Goal: Task Accomplishment & Management: Use online tool/utility

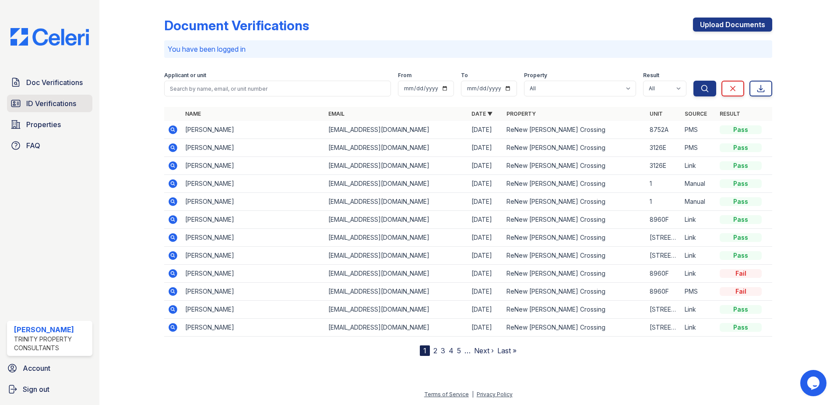
click at [42, 102] on span "ID Verifications" at bounding box center [51, 103] width 50 height 11
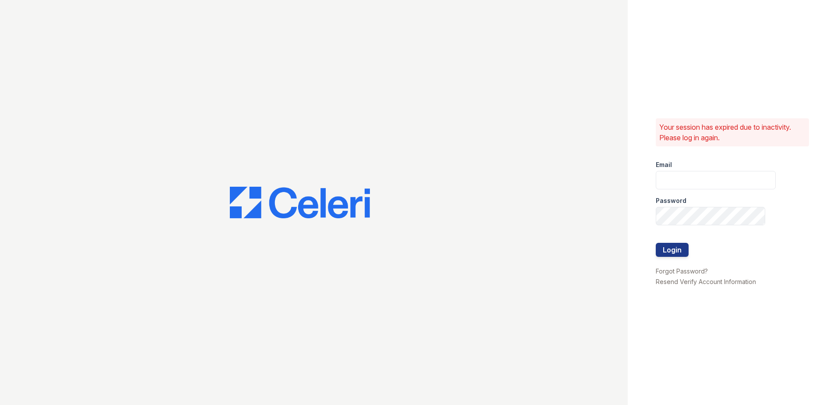
type input "dbailey@trinity-pm.com"
click at [670, 246] on button "Login" at bounding box center [672, 250] width 33 height 14
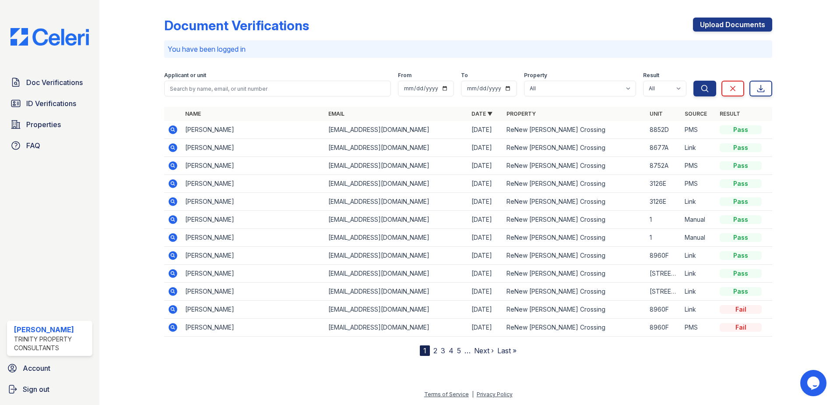
click at [175, 128] on icon at bounding box center [173, 129] width 9 height 9
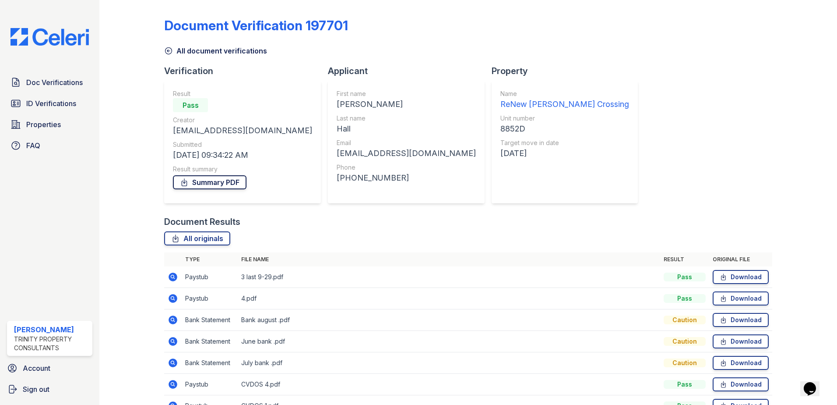
click at [216, 179] on link "Summary PDF" at bounding box center [210, 182] width 74 height 14
click at [53, 107] on span "ID Verifications" at bounding box center [51, 103] width 50 height 11
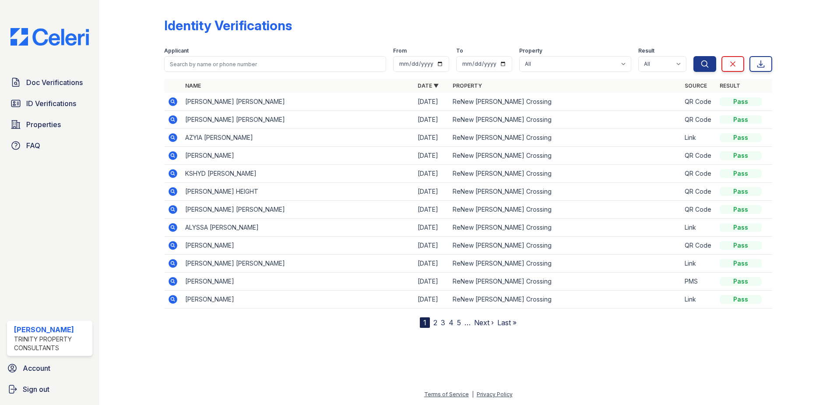
click at [173, 262] on icon at bounding box center [172, 262] width 2 height 2
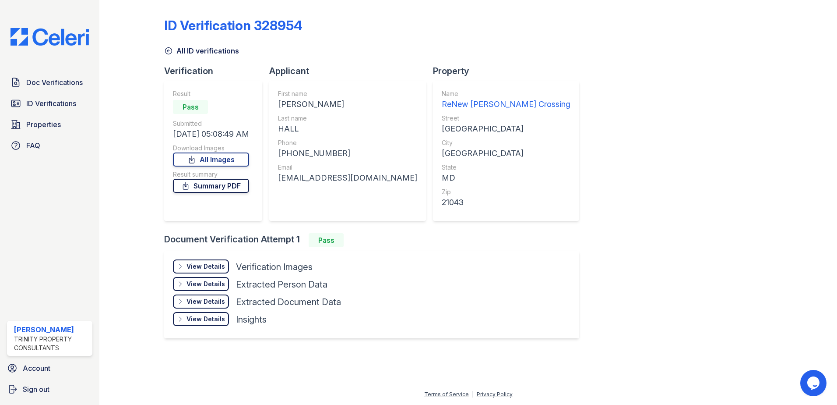
click at [222, 189] on link "Summary PDF" at bounding box center [211, 186] width 76 height 14
click at [209, 160] on link "All Images" at bounding box center [211, 159] width 76 height 14
click at [42, 85] on span "Doc Verifications" at bounding box center [54, 82] width 56 height 11
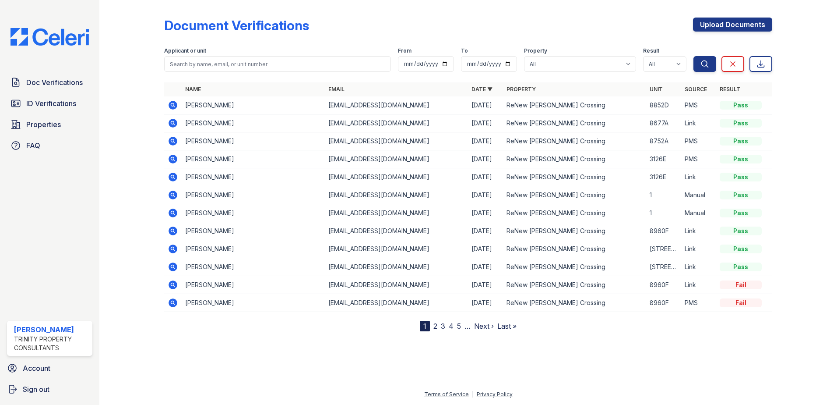
click at [177, 140] on icon at bounding box center [173, 141] width 11 height 11
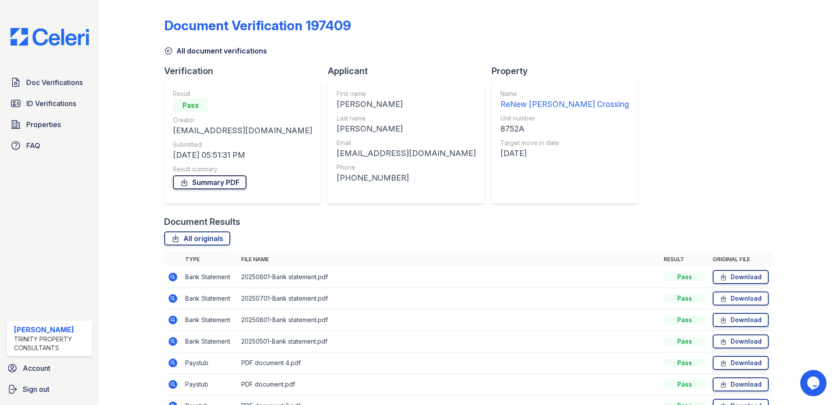
click at [218, 181] on link "Summary PDF" at bounding box center [210, 182] width 74 height 14
click at [78, 107] on link "ID Verifications" at bounding box center [49, 104] width 85 height 18
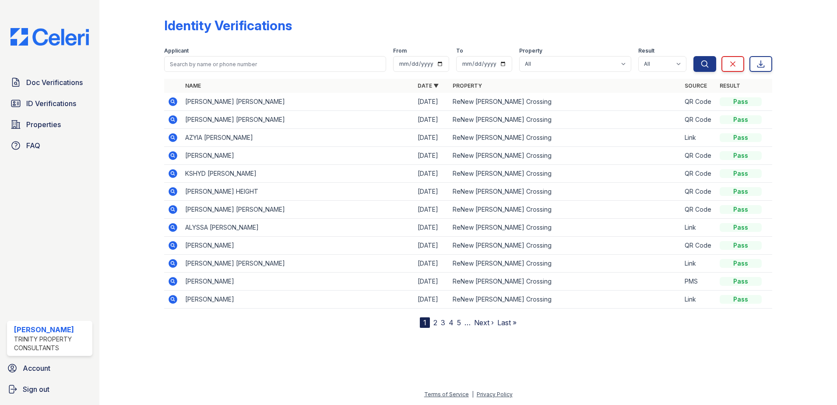
click at [171, 279] on icon at bounding box center [173, 281] width 9 height 9
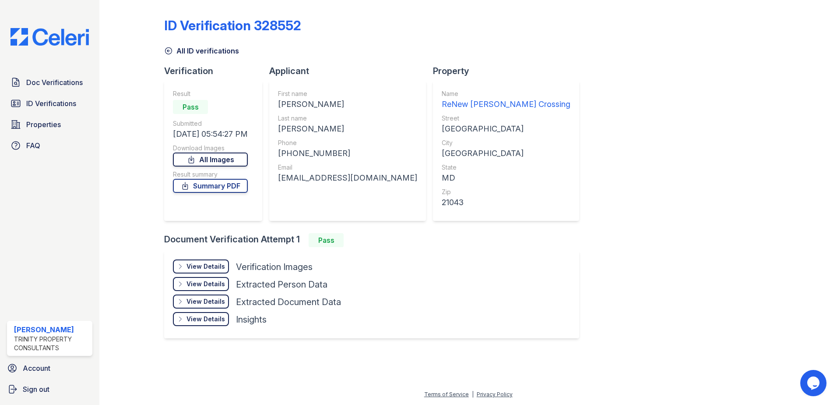
click at [233, 158] on link "All Images" at bounding box center [210, 159] width 75 height 14
click at [586, 54] on div "All ID verifications" at bounding box center [468, 48] width 608 height 16
click at [218, 185] on link "Summary PDF" at bounding box center [210, 186] width 75 height 14
click at [221, 184] on link "Summary PDF" at bounding box center [210, 186] width 75 height 14
